Goal: Task Accomplishment & Management: Use online tool/utility

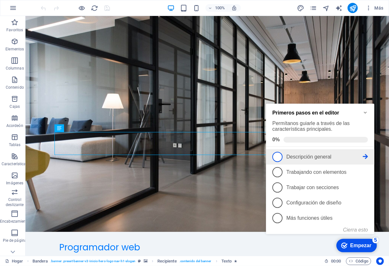
click at [279, 156] on span "1" at bounding box center [277, 156] width 10 height 10
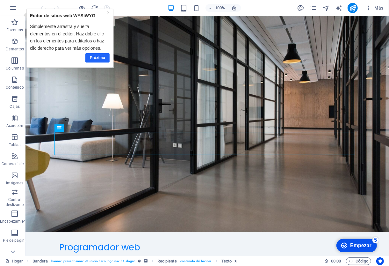
click at [101, 59] on font "Próximo" at bounding box center [97, 57] width 15 height 4
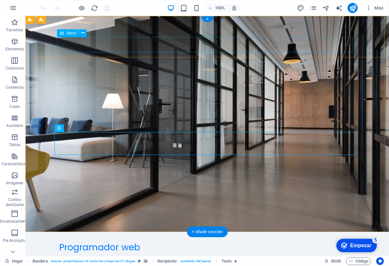
click at [125, 252] on nav "Inicio Sobre nosotros Servicios Preguntas frecuentes Contacto" at bounding box center [207, 259] width 296 height 15
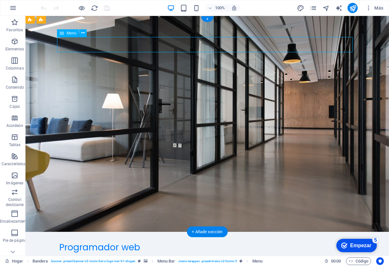
click at [125, 252] on nav "Inicio Sobre nosotros Servicios Preguntas frecuentes Contacto" at bounding box center [207, 259] width 296 height 15
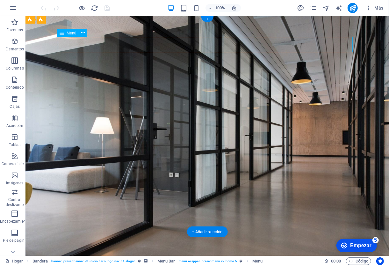
select select
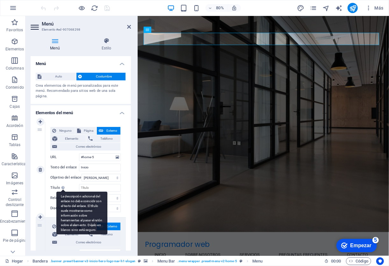
scroll to position [63, 0]
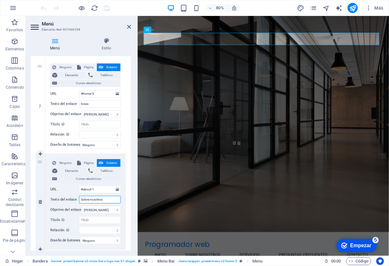
drag, startPoint x: 92, startPoint y: 200, endPoint x: 76, endPoint y: 199, distance: 15.6
click at [76, 199] on div "Texto del enlace Sobre nosotros" at bounding box center [85, 200] width 70 height 8
type input "Nosotros"
select select
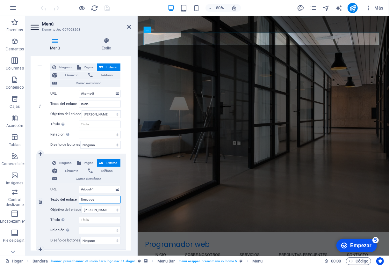
select select
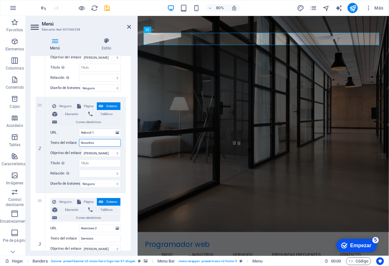
scroll to position [0, 0]
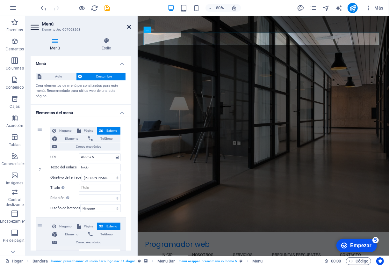
type input "Nosotros"
click at [129, 26] on icon at bounding box center [129, 26] width 4 height 5
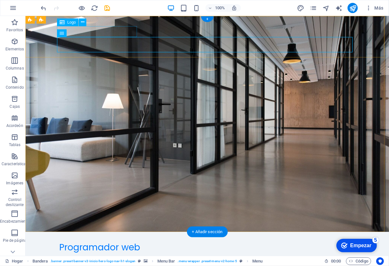
click at [123, 242] on div "Programador web" at bounding box center [207, 247] width 296 height 11
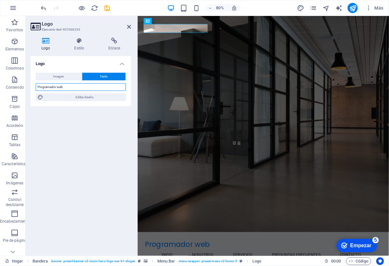
click at [59, 88] on input "Programador web" at bounding box center [81, 87] width 90 height 8
type input "Programador Web"
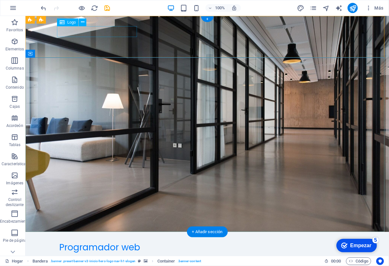
click at [113, 242] on div "Programador web" at bounding box center [207, 247] width 296 height 11
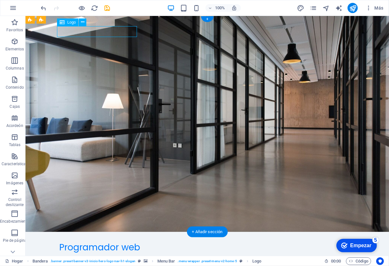
click at [113, 242] on div "Programador web" at bounding box center [207, 247] width 296 height 11
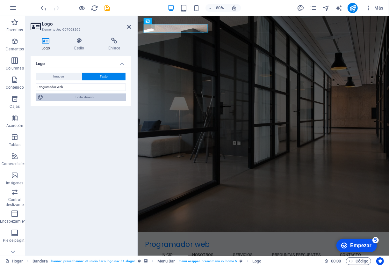
click at [82, 97] on font "Editar diseño" at bounding box center [85, 97] width 18 height 4
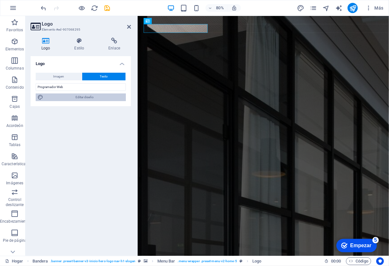
select select "rem"
select select "200"
select select "px"
select select "rem"
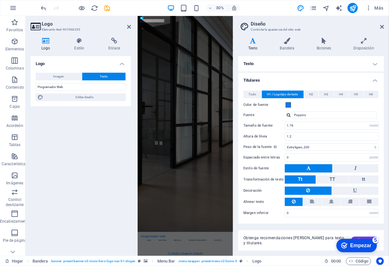
click at [48, 46] on font "Logo" at bounding box center [45, 48] width 9 height 4
click at [63, 75] on font "Imagen" at bounding box center [59, 77] width 11 height 4
select select "DISABLED_OPTION_VALUE"
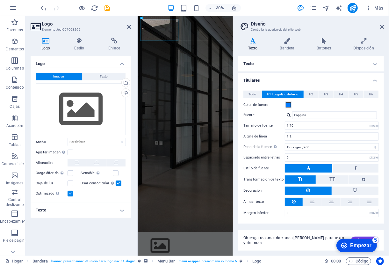
click at [64, 75] on font "Imagen" at bounding box center [59, 77] width 11 height 4
click at [126, 91] on div "Subir" at bounding box center [125, 94] width 10 height 10
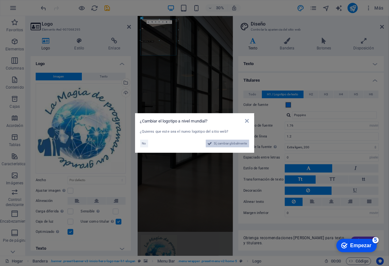
click at [224, 142] on font "Sí, cambiar globalmente" at bounding box center [230, 143] width 33 height 4
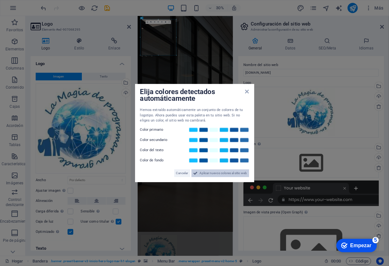
click at [207, 174] on font "Aplicar nuevos colores al sitio web" at bounding box center [223, 173] width 47 height 4
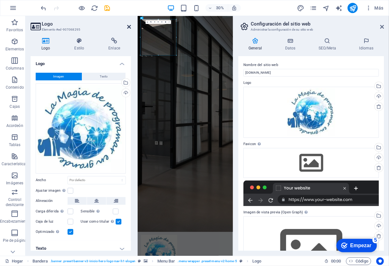
click at [130, 28] on icon at bounding box center [129, 26] width 4 height 5
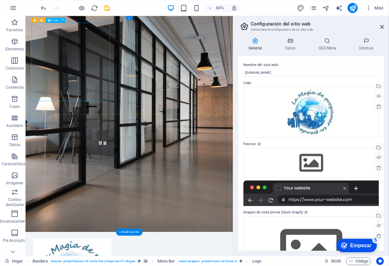
click at [64, 21] on button at bounding box center [62, 20] width 5 height 5
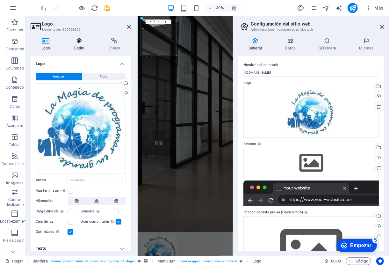
click at [82, 49] on font "Estilo" at bounding box center [79, 48] width 10 height 4
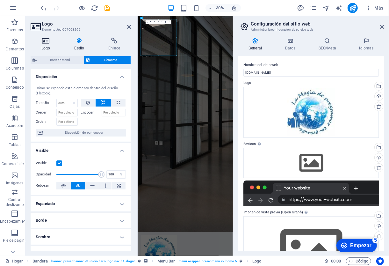
click at [44, 41] on icon at bounding box center [46, 41] width 30 height 6
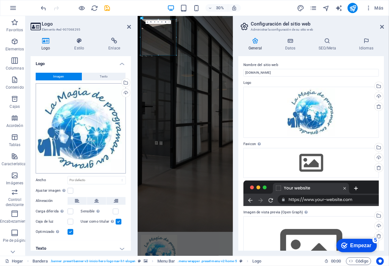
scroll to position [4, 0]
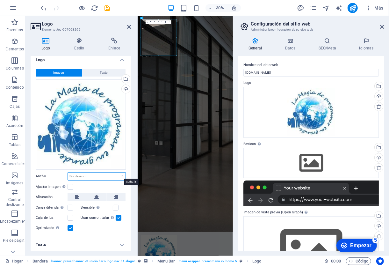
click at [121, 177] on select "Por defecto auto píxeles movimiento rápido del ojo % ellos vh Volkswagen" at bounding box center [97, 176] width 58 height 8
select select "px"
click at [115, 172] on select "Por defecto auto píxeles movimiento rápido del ojo % ellos vh Volkswagen" at bounding box center [97, 176] width 58 height 8
type input "378"
click at [121, 177] on select "Por defecto auto píxeles movimiento rápido del ojo % ellos vh Volkswagen" at bounding box center [121, 176] width 9 height 8
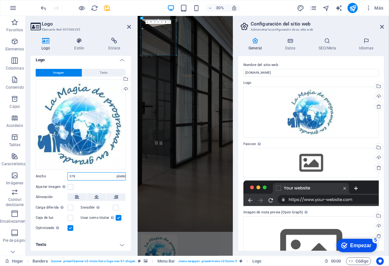
select select "default"
click at [117, 172] on select "Por defecto auto píxeles movimiento rápido del ojo % ellos vh Volkswagen" at bounding box center [121, 176] width 9 height 8
select select "DISABLED_OPTION_VALUE"
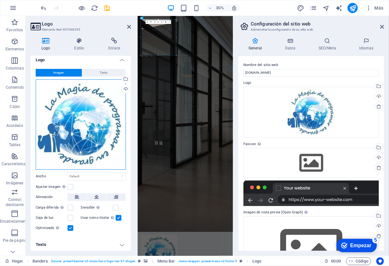
click at [124, 166] on div "Arrastre los archivos aquí, haga clic para elegir archivos o seleccione archivo…" at bounding box center [81, 124] width 90 height 90
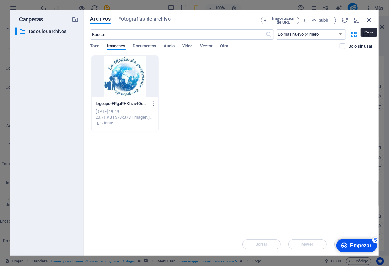
click at [371, 19] on icon "button" at bounding box center [369, 20] width 7 height 7
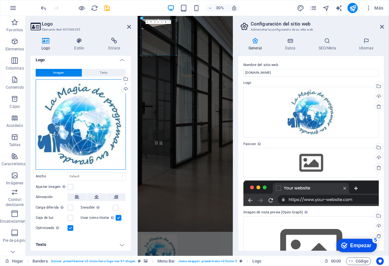
click at [91, 106] on div "Arrastre los archivos aquí, haga clic para elegir archivos o seleccione archivo…" at bounding box center [81, 124] width 90 height 90
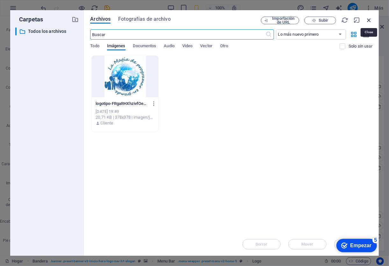
click at [368, 22] on icon "button" at bounding box center [369, 20] width 7 height 7
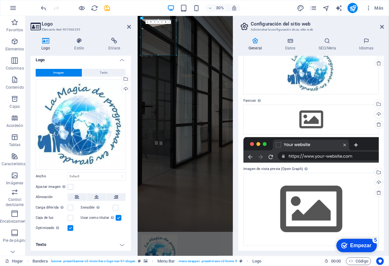
scroll to position [0, 0]
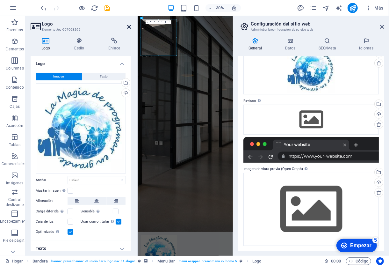
click at [128, 27] on icon at bounding box center [129, 26] width 4 height 5
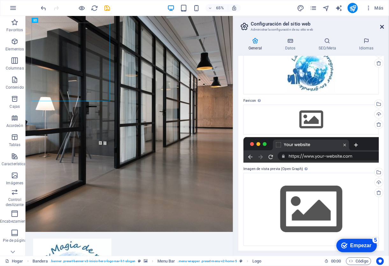
click at [382, 26] on icon at bounding box center [382, 26] width 4 height 5
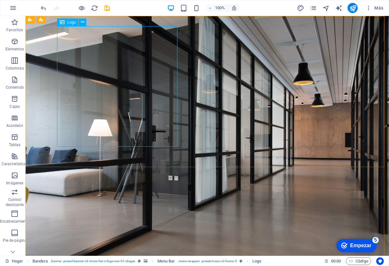
click at [66, 24] on div "Logo" at bounding box center [67, 22] width 21 height 8
drag, startPoint x: 83, startPoint y: 41, endPoint x: 80, endPoint y: 47, distance: 6.9
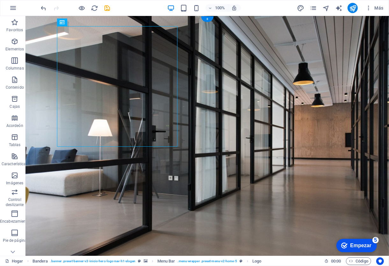
drag, startPoint x: 86, startPoint y: 38, endPoint x: 158, endPoint y: 27, distance: 72.3
drag, startPoint x: 64, startPoint y: 21, endPoint x: 74, endPoint y: 21, distance: 9.9
click at [74, 21] on div "Logo" at bounding box center [67, 22] width 21 height 8
click at [69, 22] on font "Logo" at bounding box center [71, 22] width 9 height 4
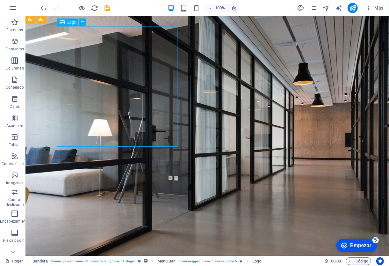
click at [69, 22] on font "Logo" at bounding box center [71, 22] width 9 height 4
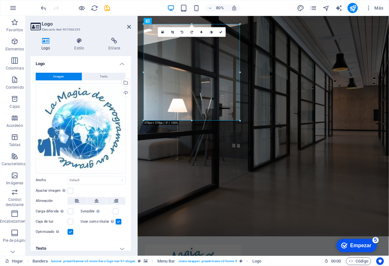
click at [131, 24] on aside "Logo Elemento #ed-907068295 Logo Estilo Enlace Logo Imagen Texto Arrastre los a…" at bounding box center [81, 136] width 112 height 240
click at [127, 26] on h2 "Logo" at bounding box center [86, 24] width 89 height 6
click at [128, 26] on icon at bounding box center [129, 26] width 4 height 5
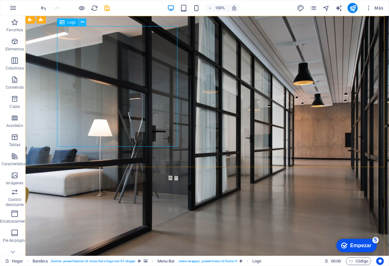
click at [83, 24] on icon at bounding box center [83, 22] width 4 height 7
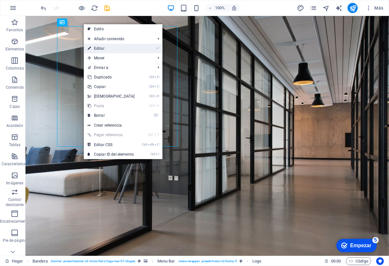
click at [109, 47] on link "⏎ Editar" at bounding box center [111, 49] width 55 height 10
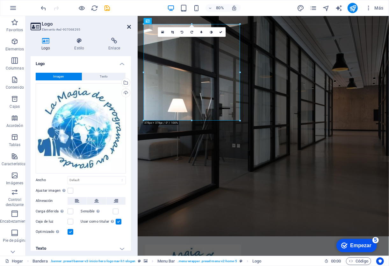
click at [129, 27] on icon at bounding box center [129, 26] width 4 height 5
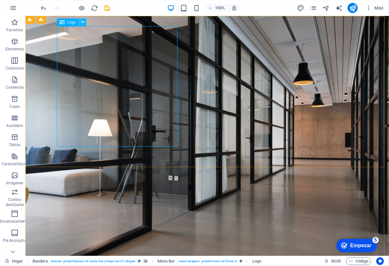
click at [82, 22] on icon at bounding box center [83, 22] width 4 height 7
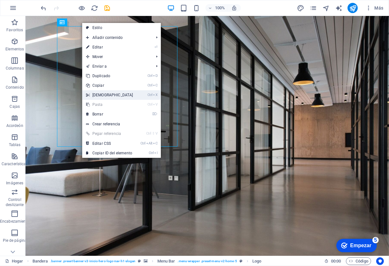
click at [127, 97] on link "Ctrl X Cortar" at bounding box center [109, 95] width 55 height 10
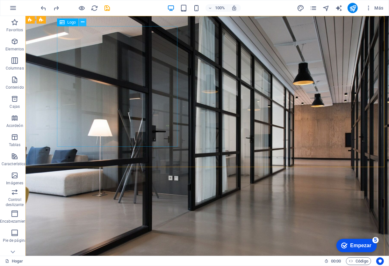
click at [83, 23] on icon at bounding box center [83, 22] width 4 height 7
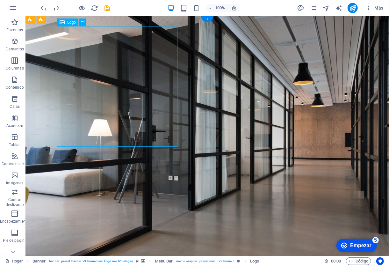
drag, startPoint x: 177, startPoint y: 145, endPoint x: 148, endPoint y: 120, distance: 38.0
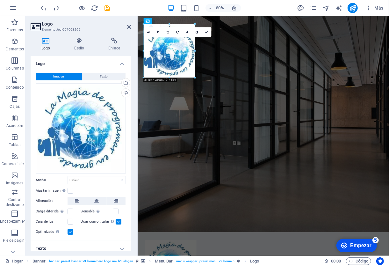
drag, startPoint x: 240, startPoint y: 121, endPoint x: 49, endPoint y: 61, distance: 200.1
type input "201"
select select "px"
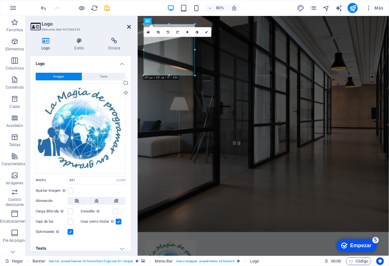
click at [129, 27] on icon at bounding box center [129, 26] width 4 height 5
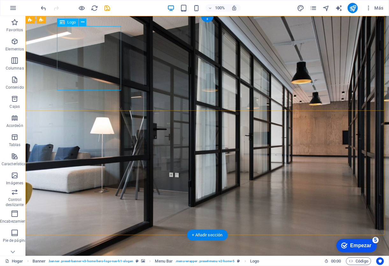
select select "px"
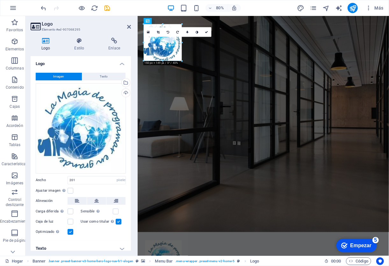
drag, startPoint x: 195, startPoint y: 75, endPoint x: 49, endPoint y: 50, distance: 148.1
type input "143"
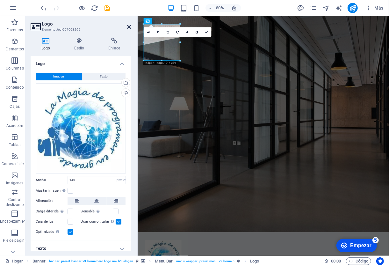
click at [130, 28] on icon at bounding box center [129, 26] width 4 height 5
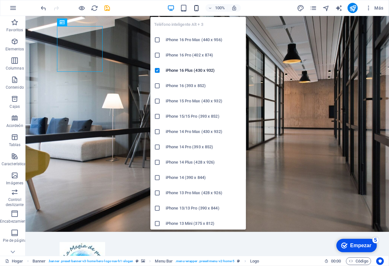
click at [198, 6] on icon "button" at bounding box center [196, 7] width 7 height 7
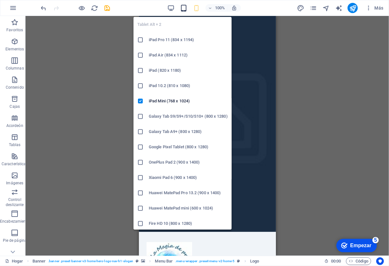
click at [183, 6] on icon "button" at bounding box center [183, 7] width 7 height 7
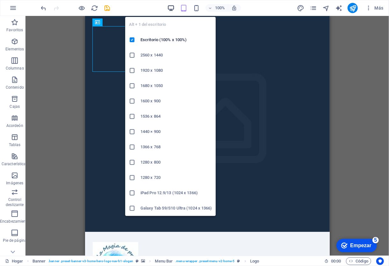
click at [170, 6] on icon "button" at bounding box center [170, 7] width 7 height 7
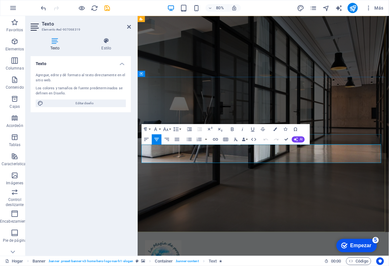
drag, startPoint x: 207, startPoint y: 180, endPoint x: 152, endPoint y: 175, distance: 55.4
click at [128, 27] on icon at bounding box center [129, 26] width 4 height 5
